Goal: Task Accomplishment & Management: Manage account settings

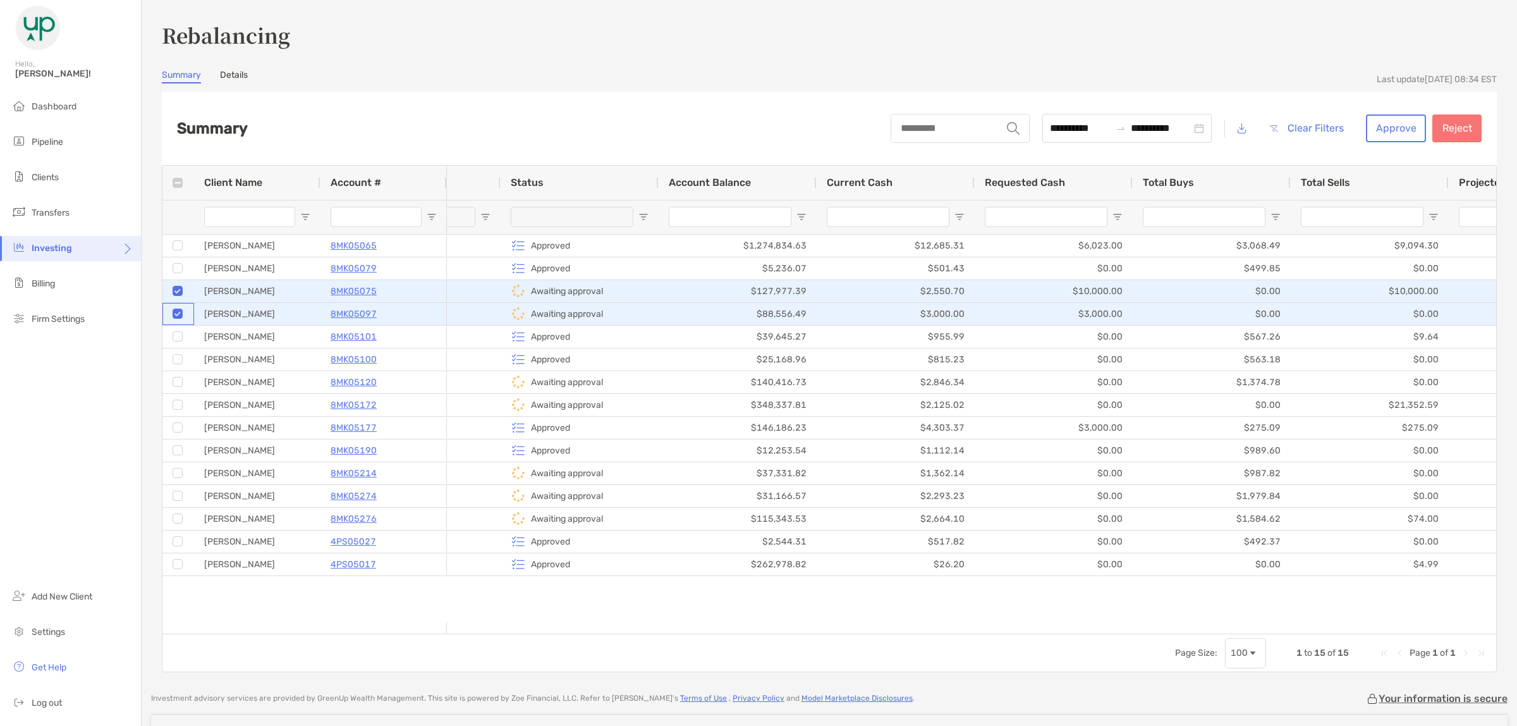
scroll to position [0, 98]
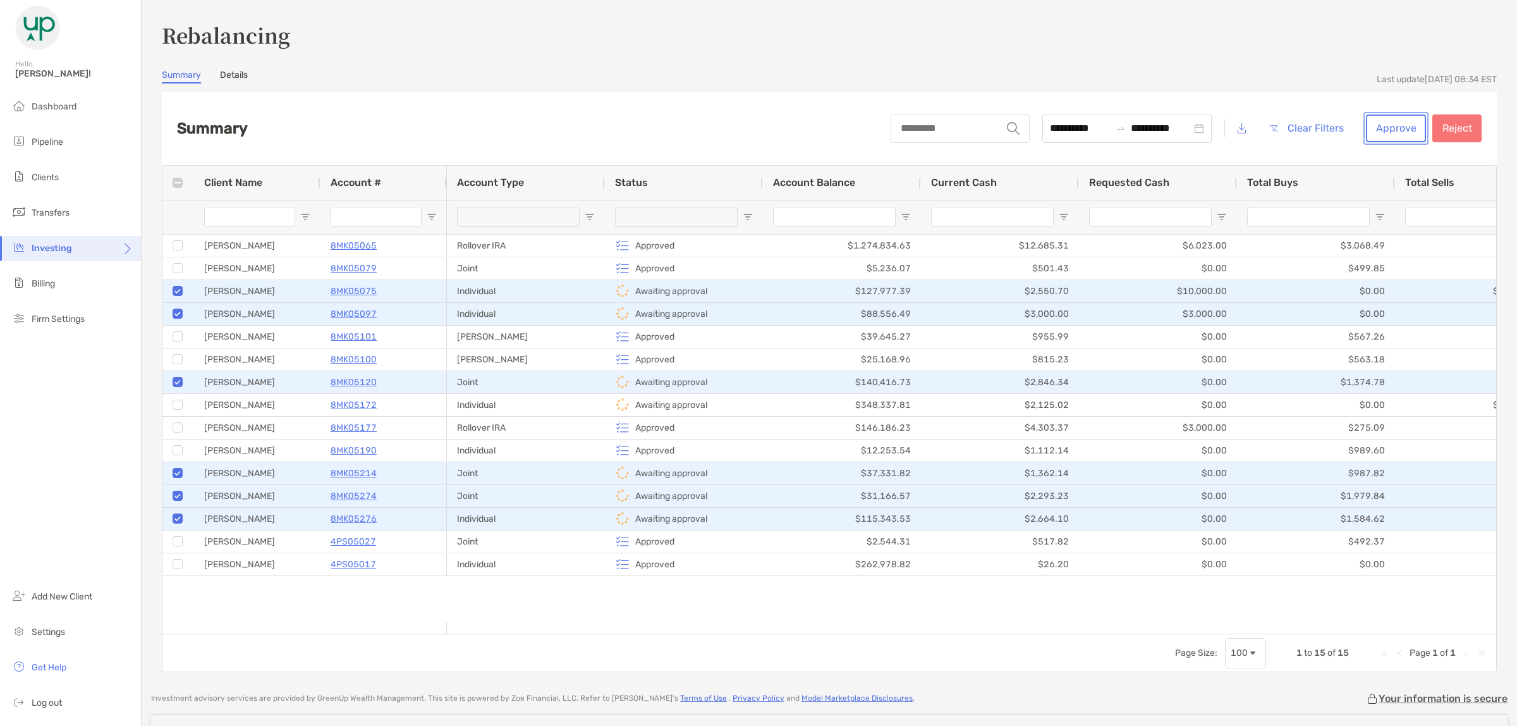
click at [1366, 127] on button "Approve" at bounding box center [1396, 128] width 60 height 28
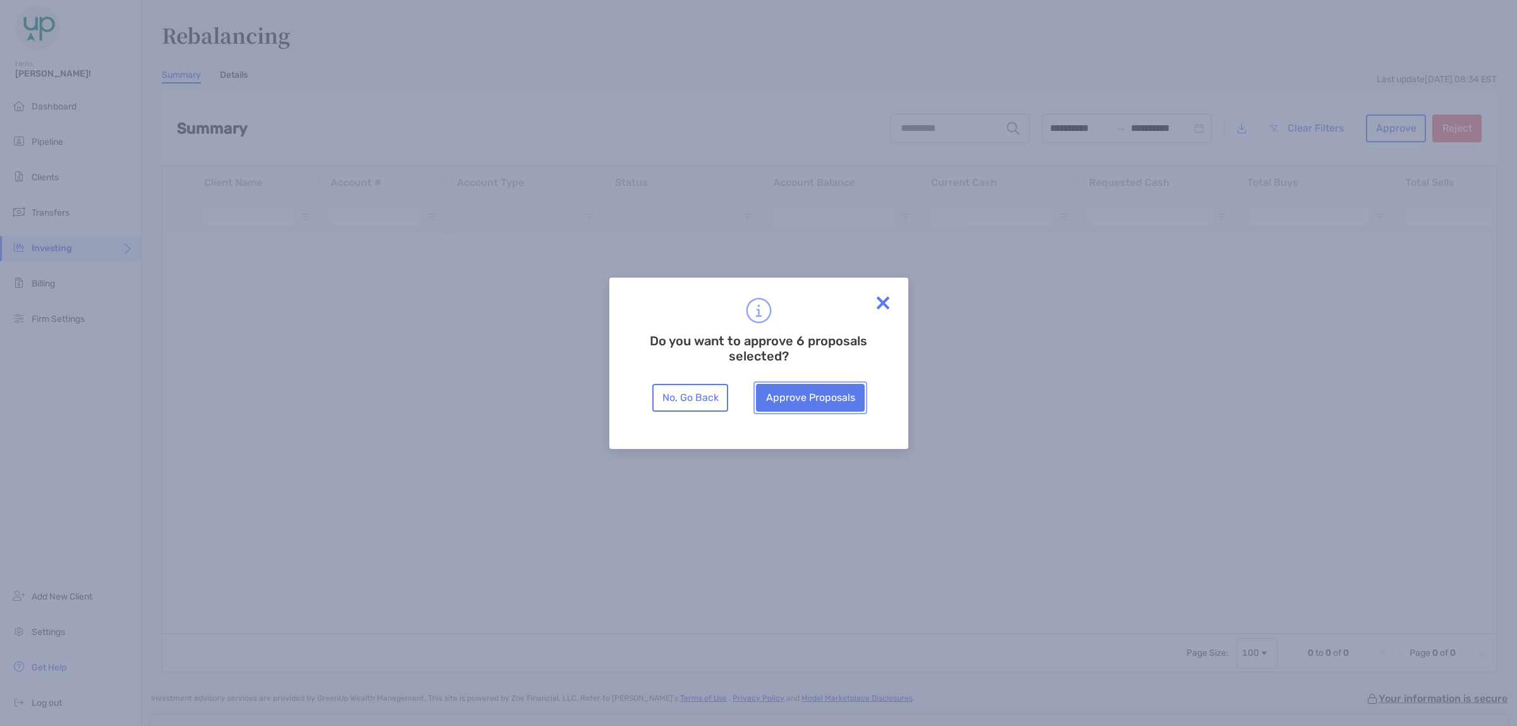
click at [824, 405] on button "Approve Proposals" at bounding box center [810, 398] width 109 height 28
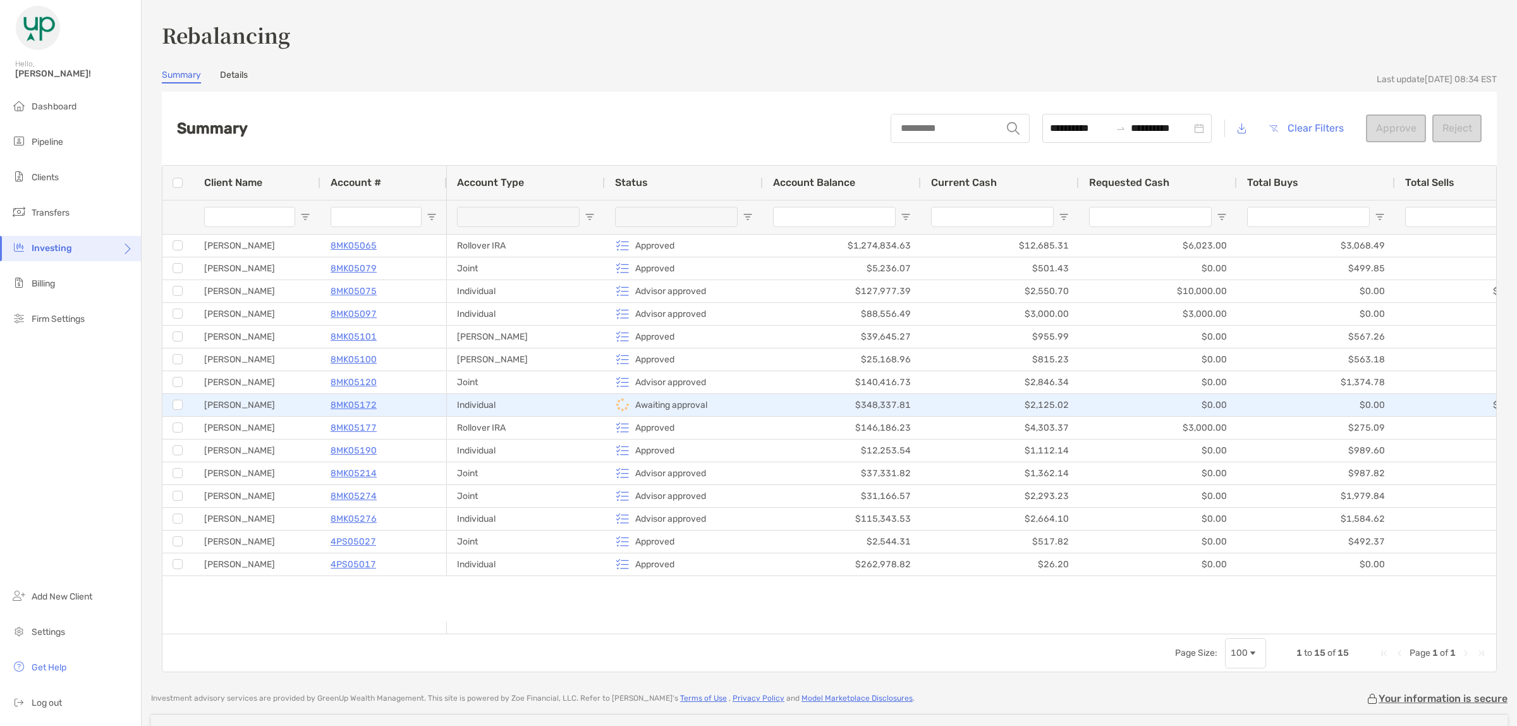
click at [515, 403] on div "Individual" at bounding box center [526, 405] width 158 height 22
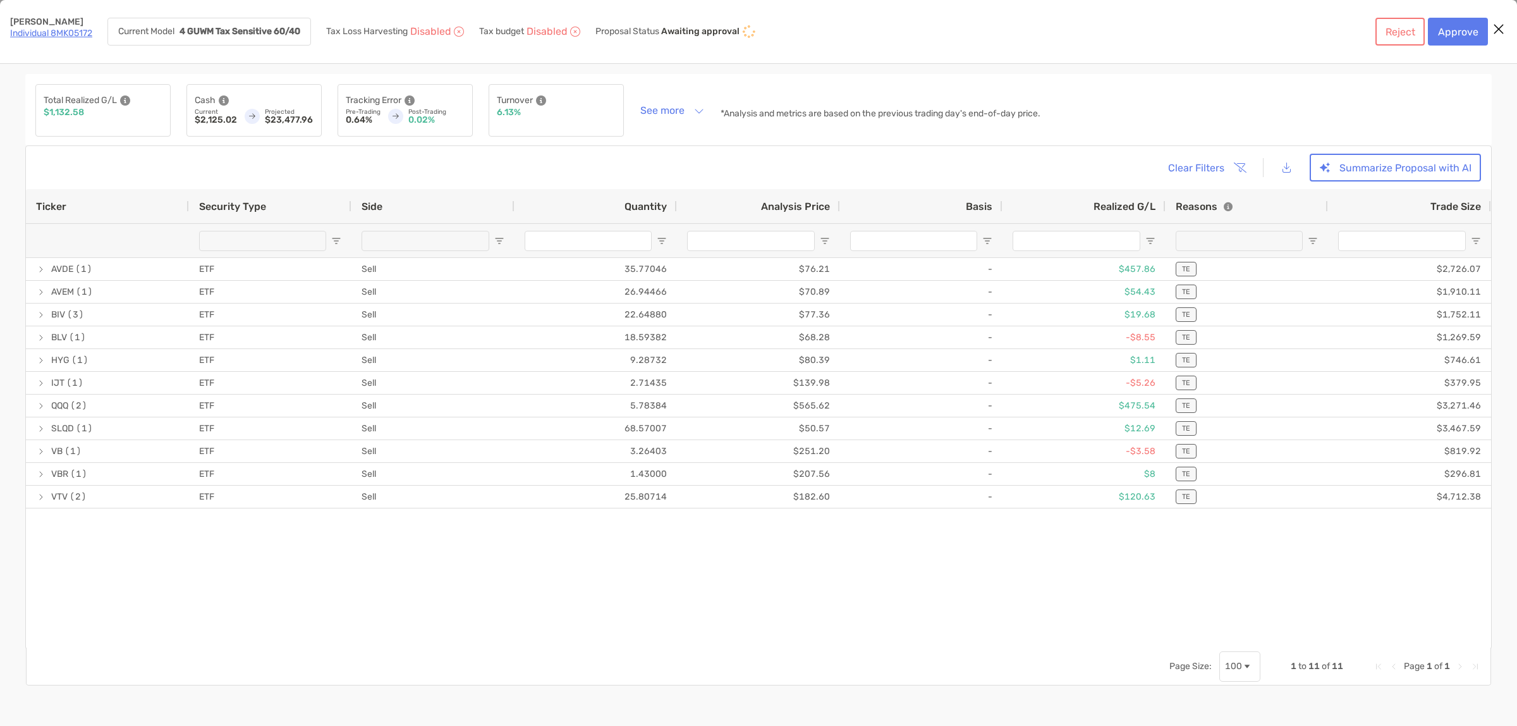
click at [1499, 27] on icon "Close modal" at bounding box center [1498, 28] width 11 height 15
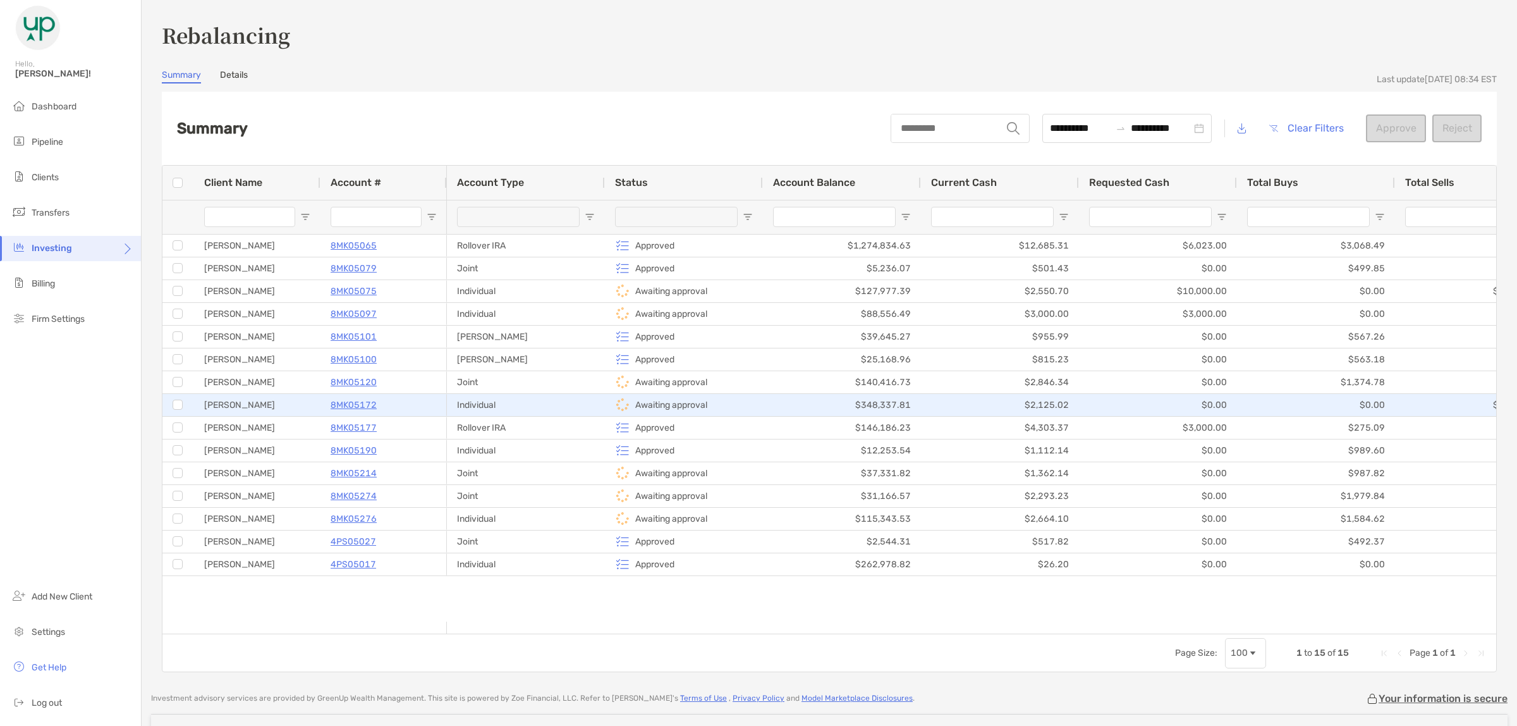
click at [355, 408] on p "8MK05172" at bounding box center [354, 405] width 46 height 16
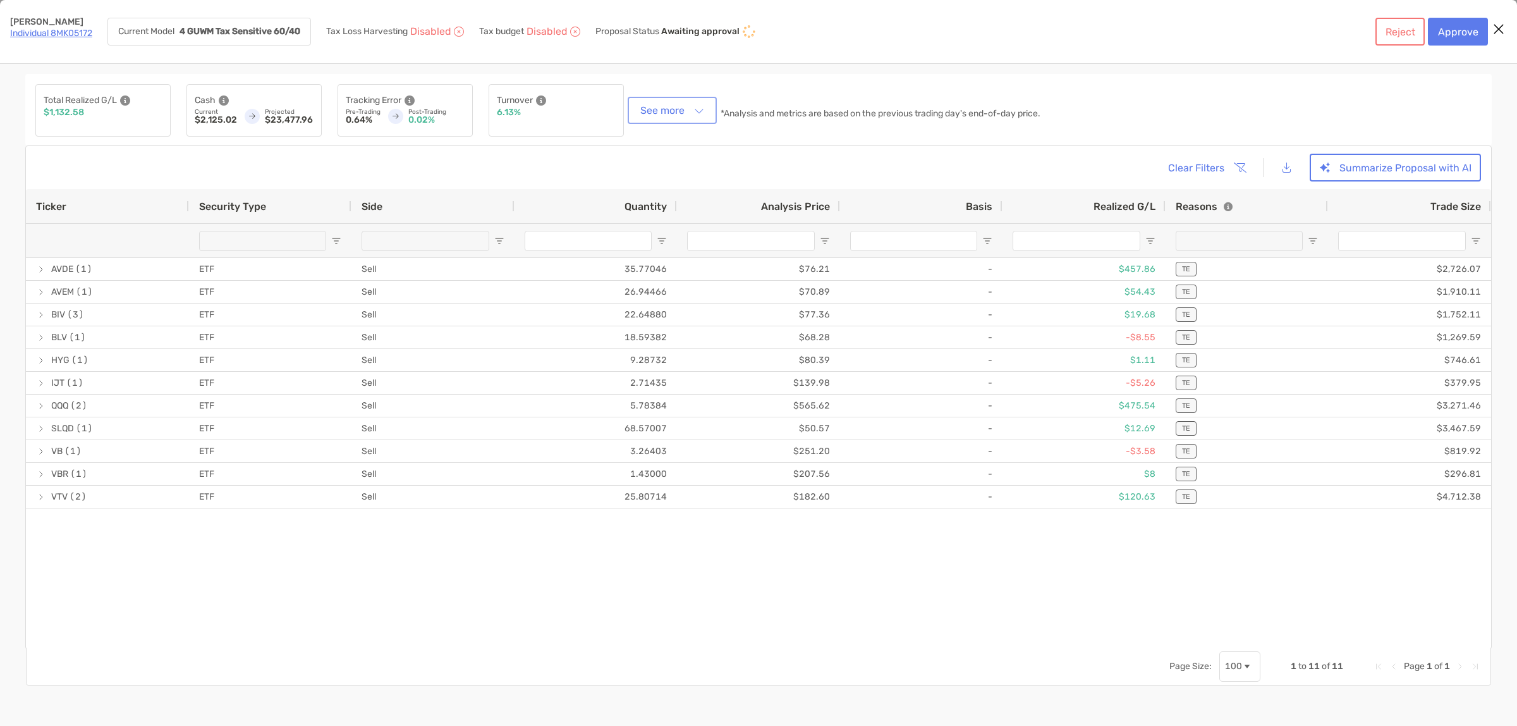
click at [702, 114] on button "See more" at bounding box center [672, 110] width 84 height 22
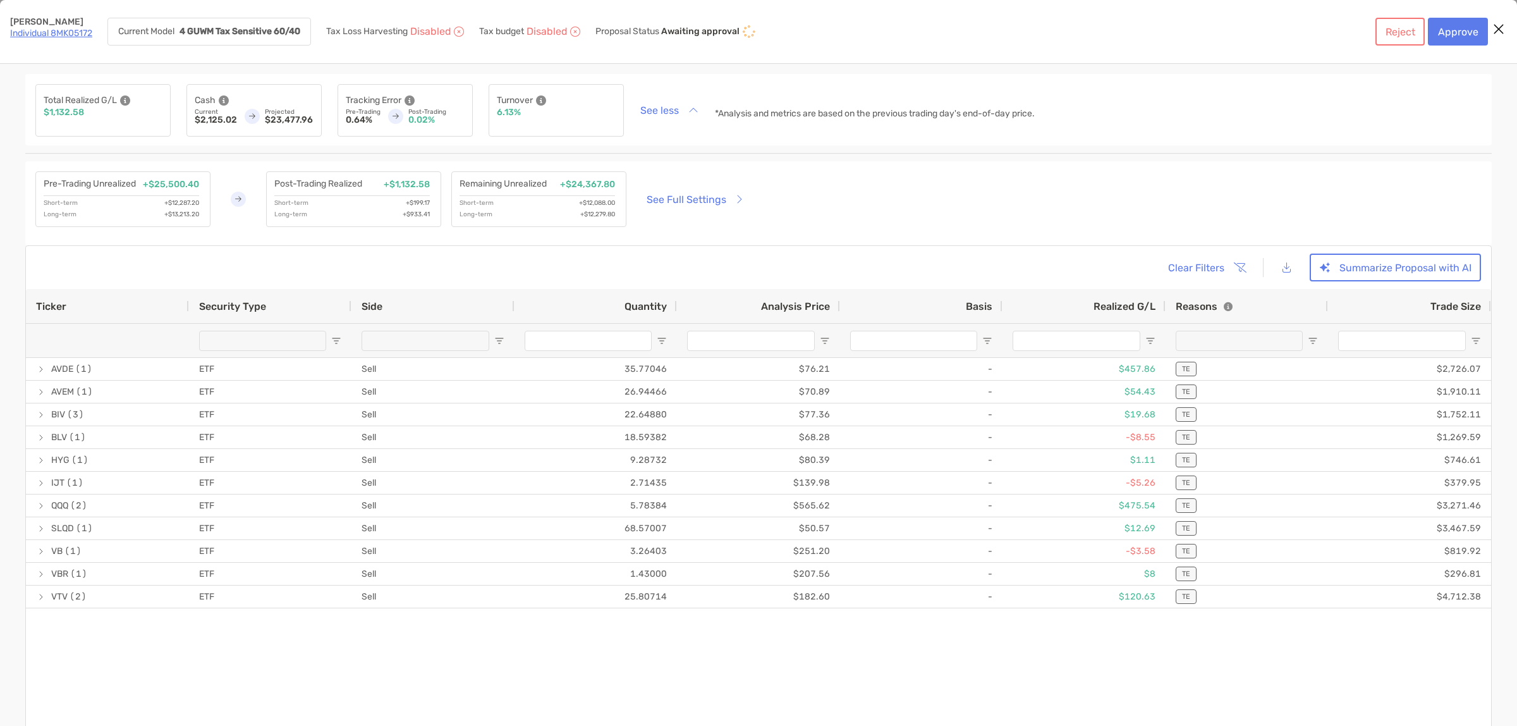
click at [1501, 30] on icon "Close modal" at bounding box center [1498, 28] width 11 height 15
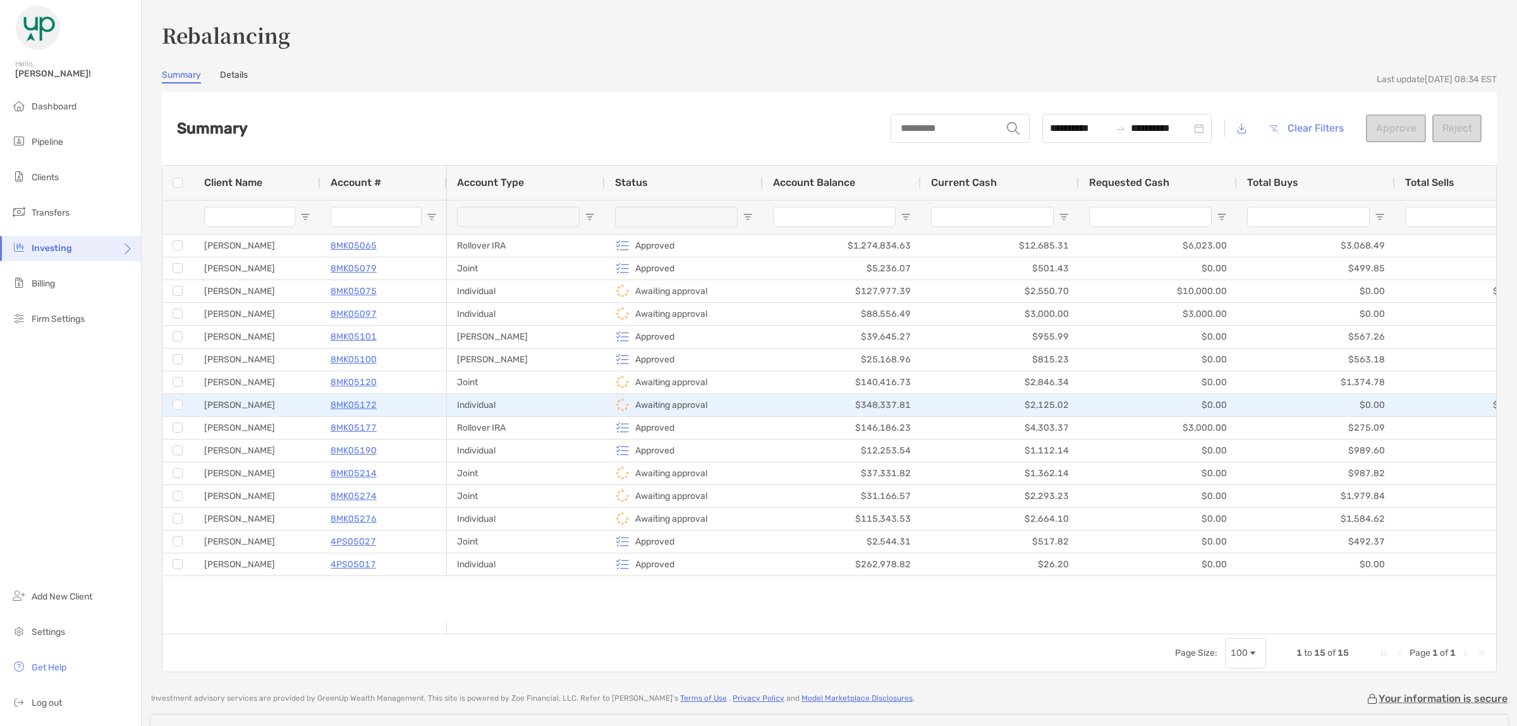
click at [349, 401] on p "8MK05172" at bounding box center [354, 405] width 46 height 16
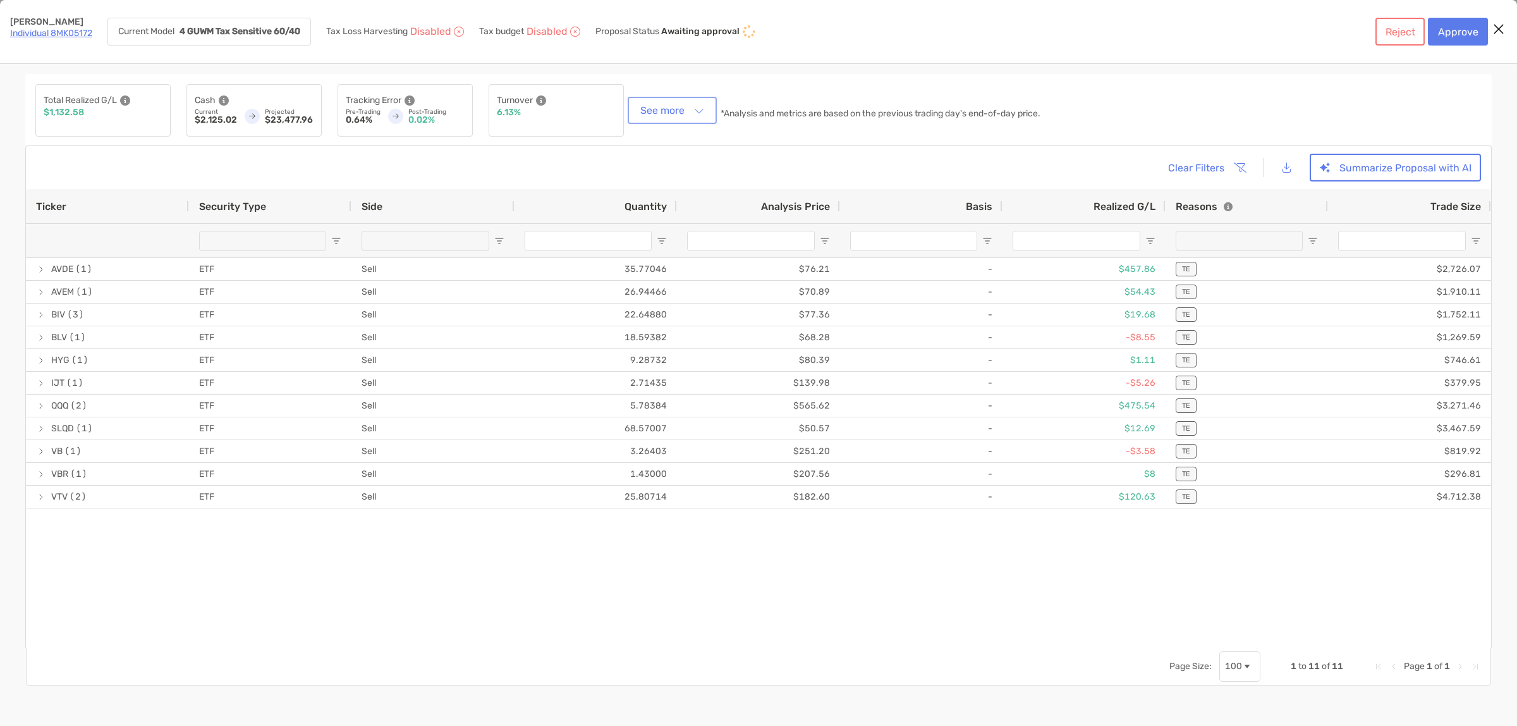
click at [650, 99] on button "See more" at bounding box center [672, 110] width 84 height 22
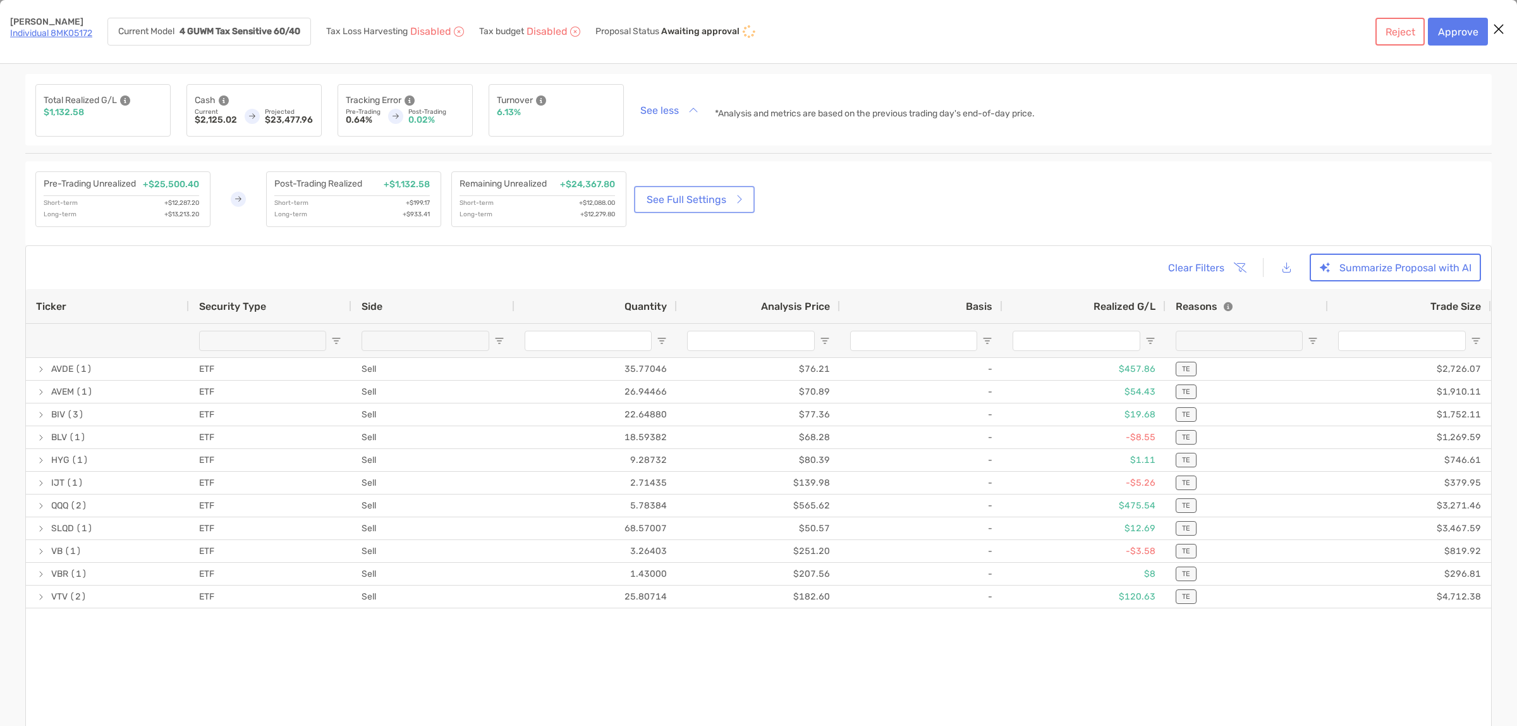
click at [681, 197] on link "See Full Settings" at bounding box center [695, 199] width 116 height 22
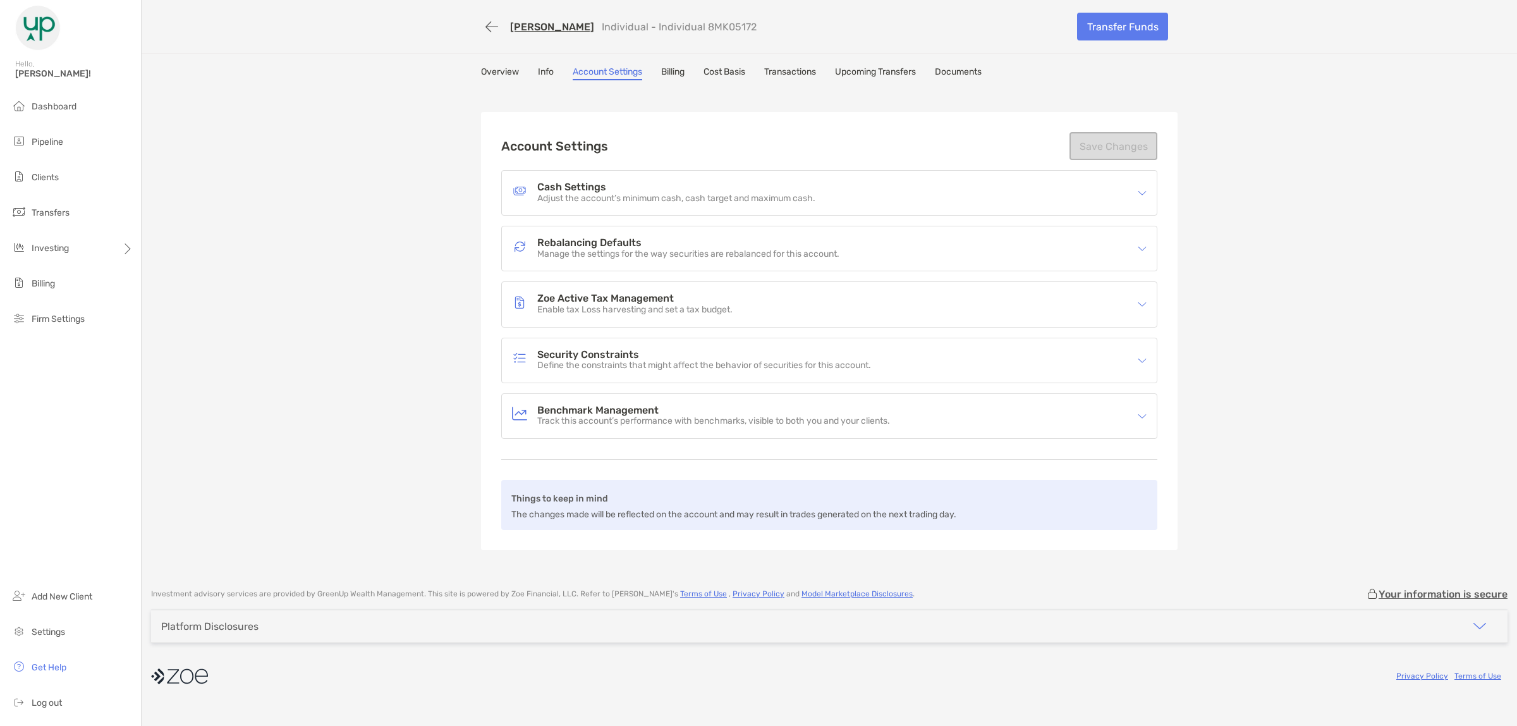
click at [659, 193] on p "Adjust the account’s minimum cash, cash target and maximum cash." at bounding box center [676, 198] width 278 height 11
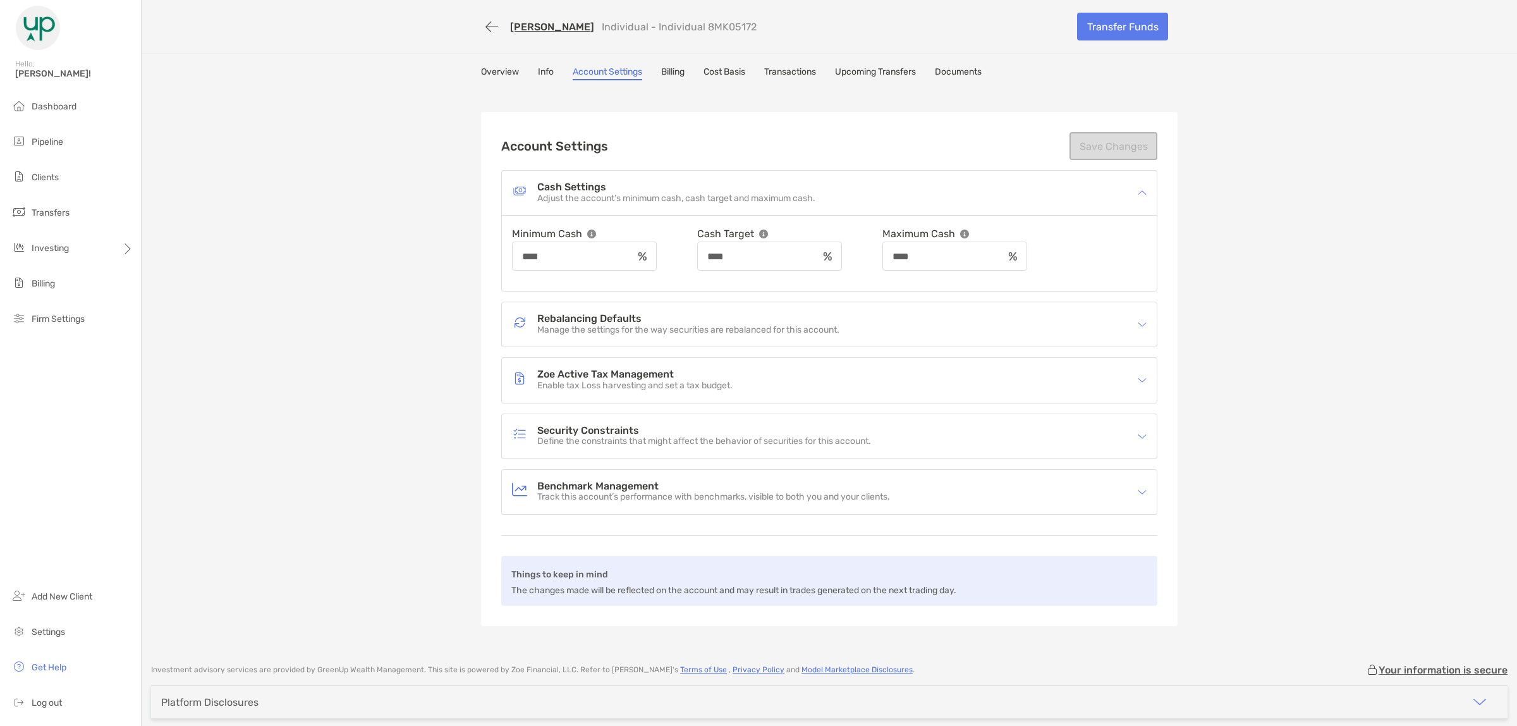
click at [798, 66] on link "Transactions" at bounding box center [790, 73] width 52 height 14
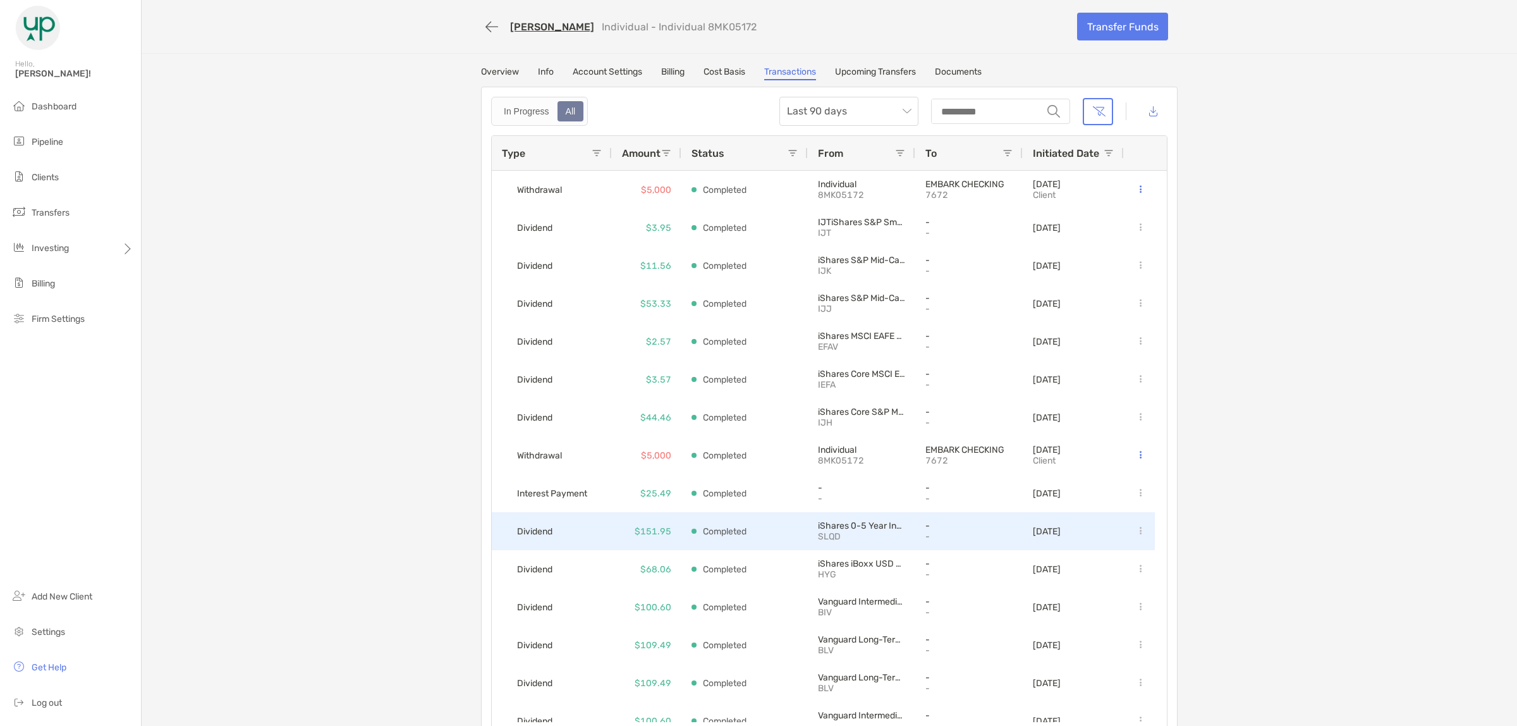
scroll to position [1079, 0]
